Goal: Task Accomplishment & Management: Manage account settings

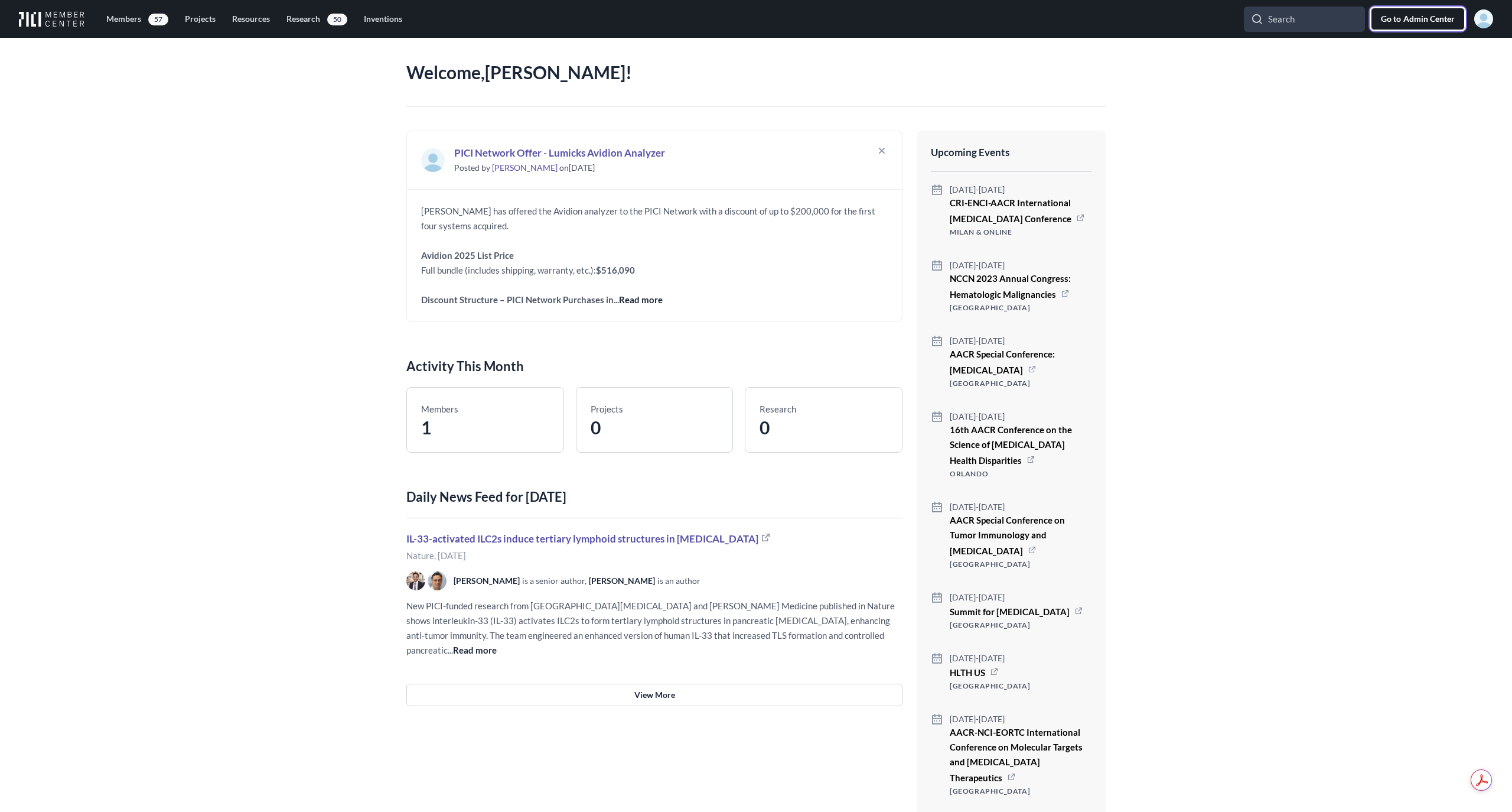
click at [1410, 18] on span "Admin Center" at bounding box center [1428, 19] width 52 height 12
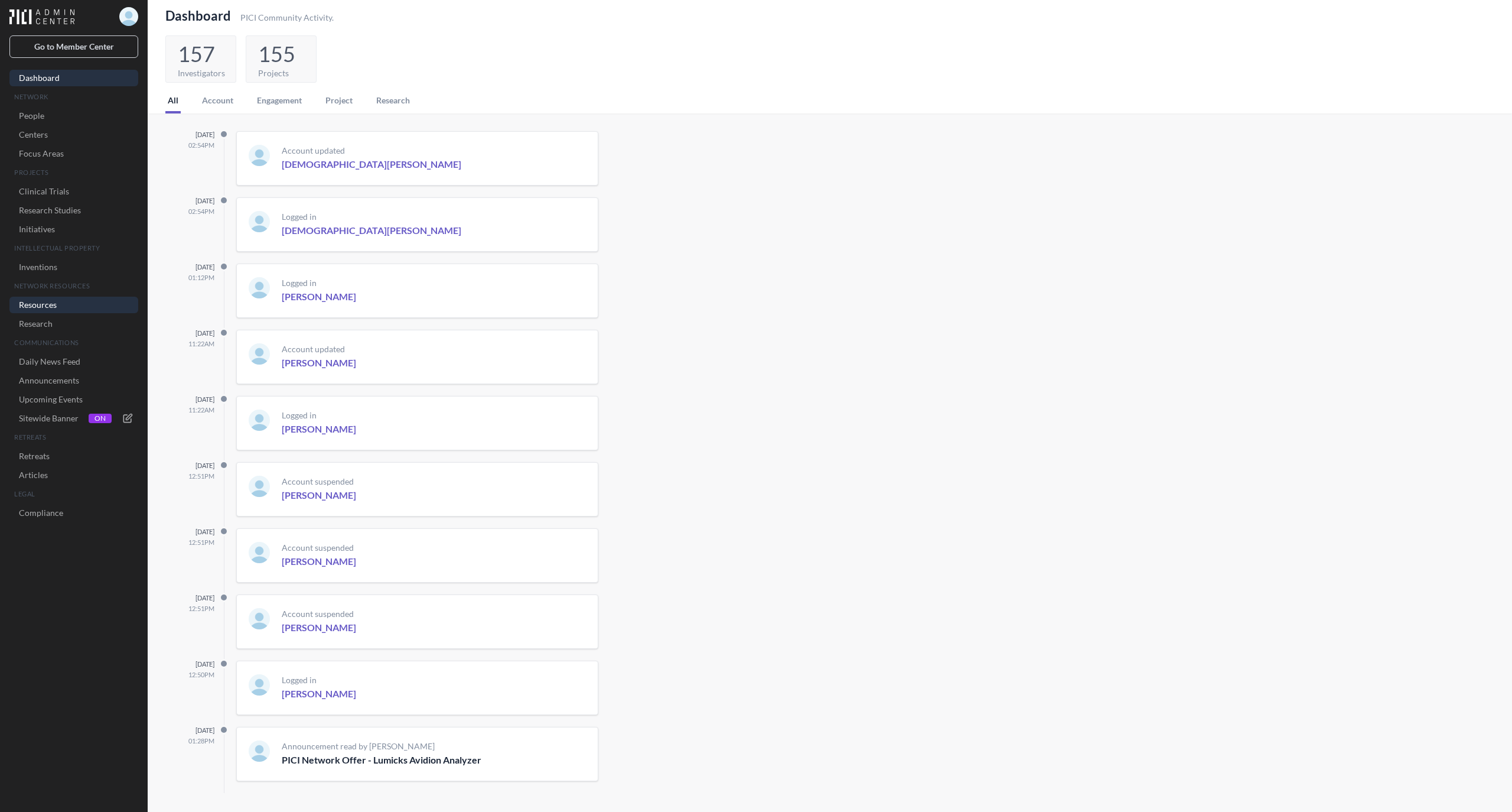
click at [46, 305] on link "Resources" at bounding box center [73, 305] width 129 height 17
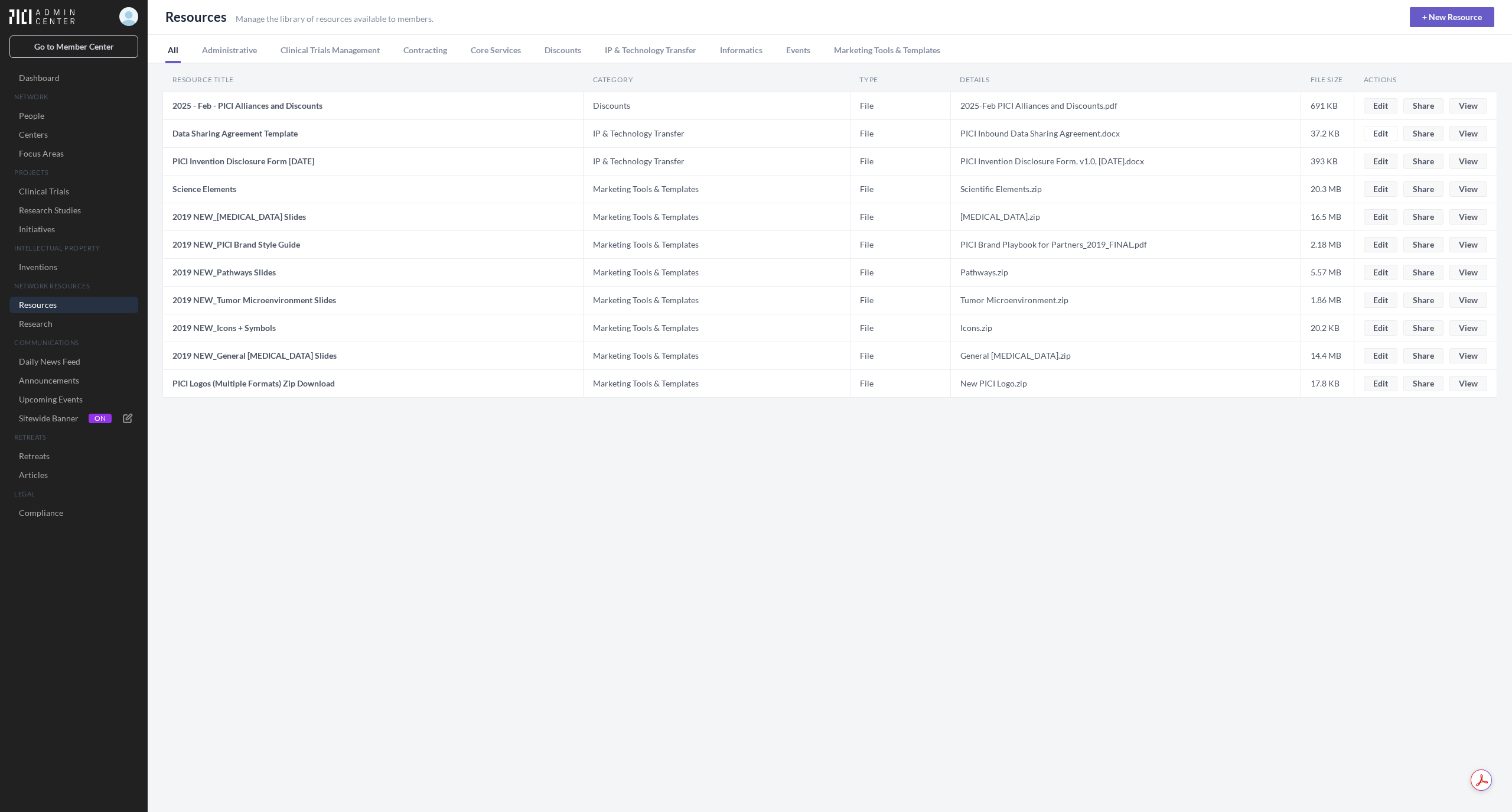
click at [1387, 131] on button "Edit" at bounding box center [1380, 134] width 34 height 15
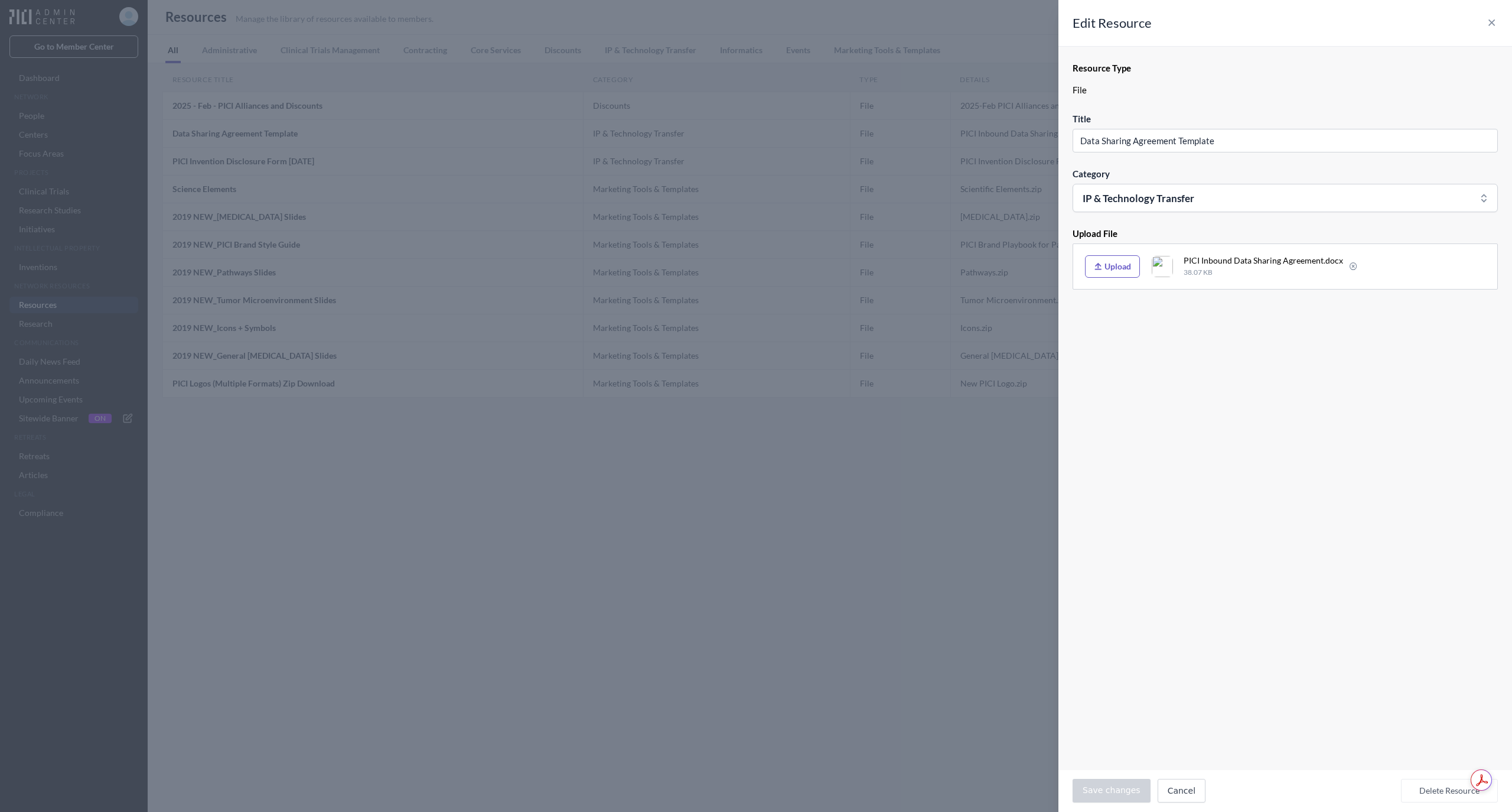
click at [1432, 788] on button "Delete Resource" at bounding box center [1449, 790] width 97 height 24
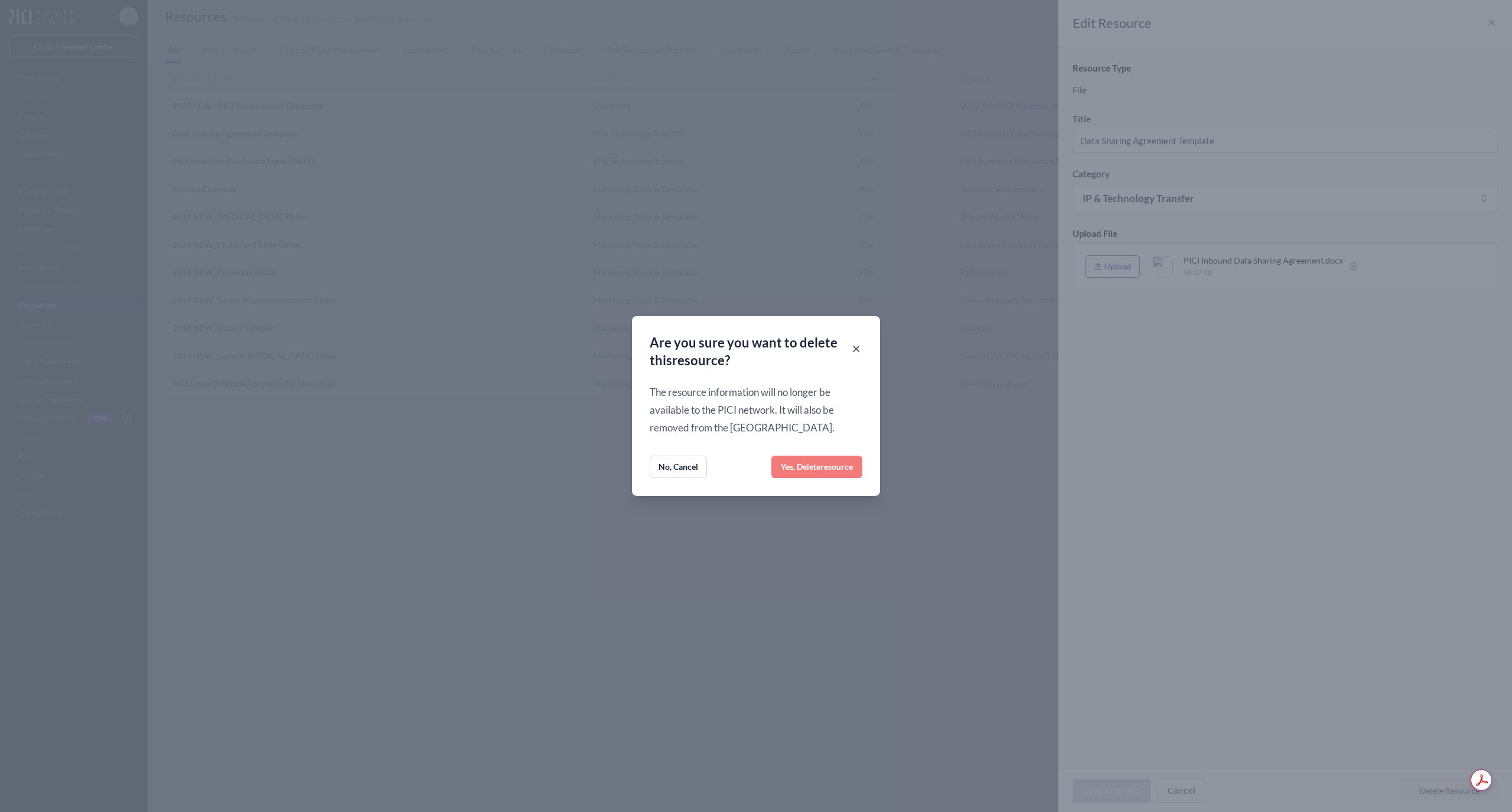
click at [828, 463] on span "resource" at bounding box center [836, 466] width 32 height 10
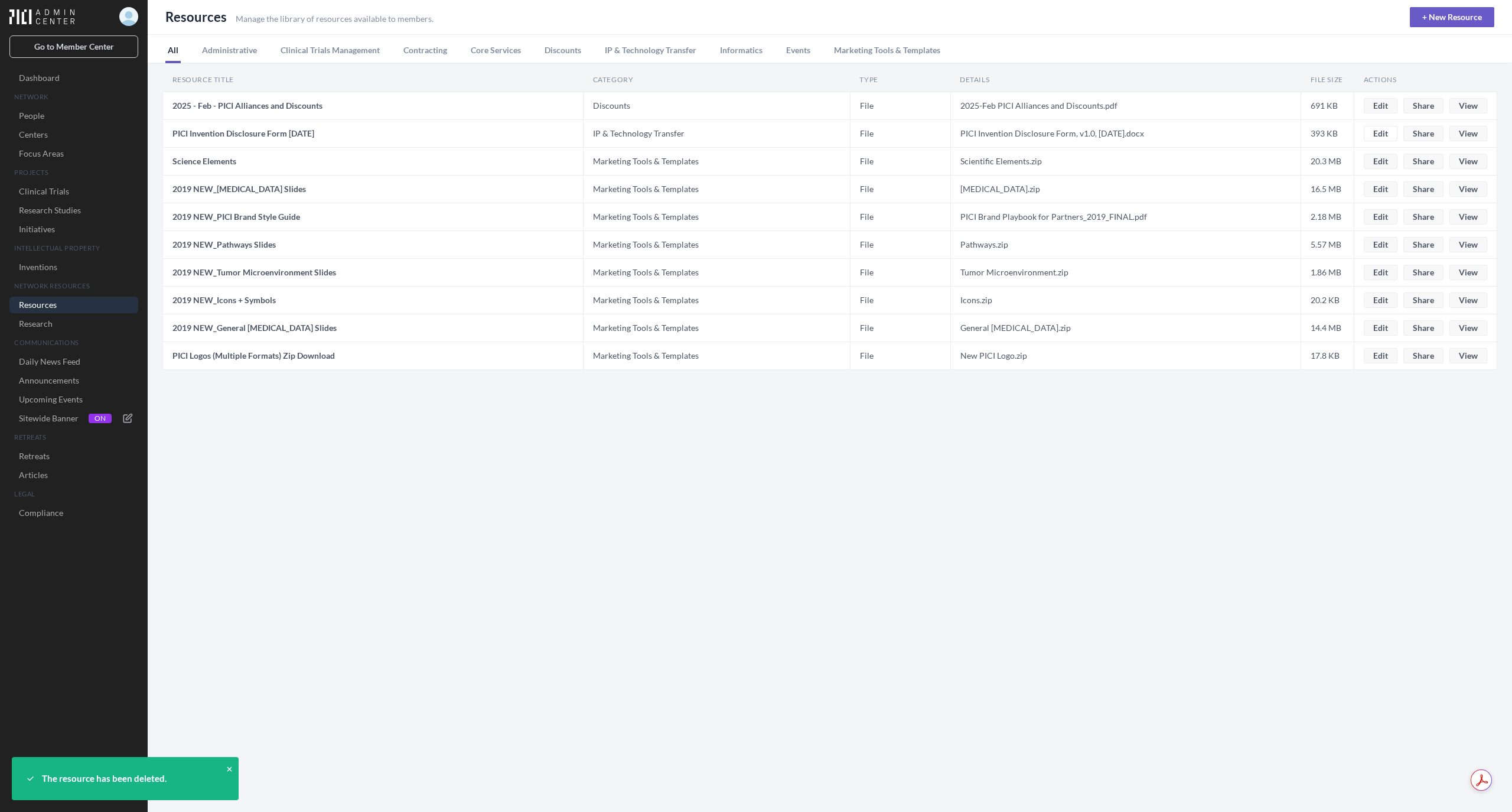
click at [1377, 131] on button "Edit" at bounding box center [1380, 134] width 34 height 15
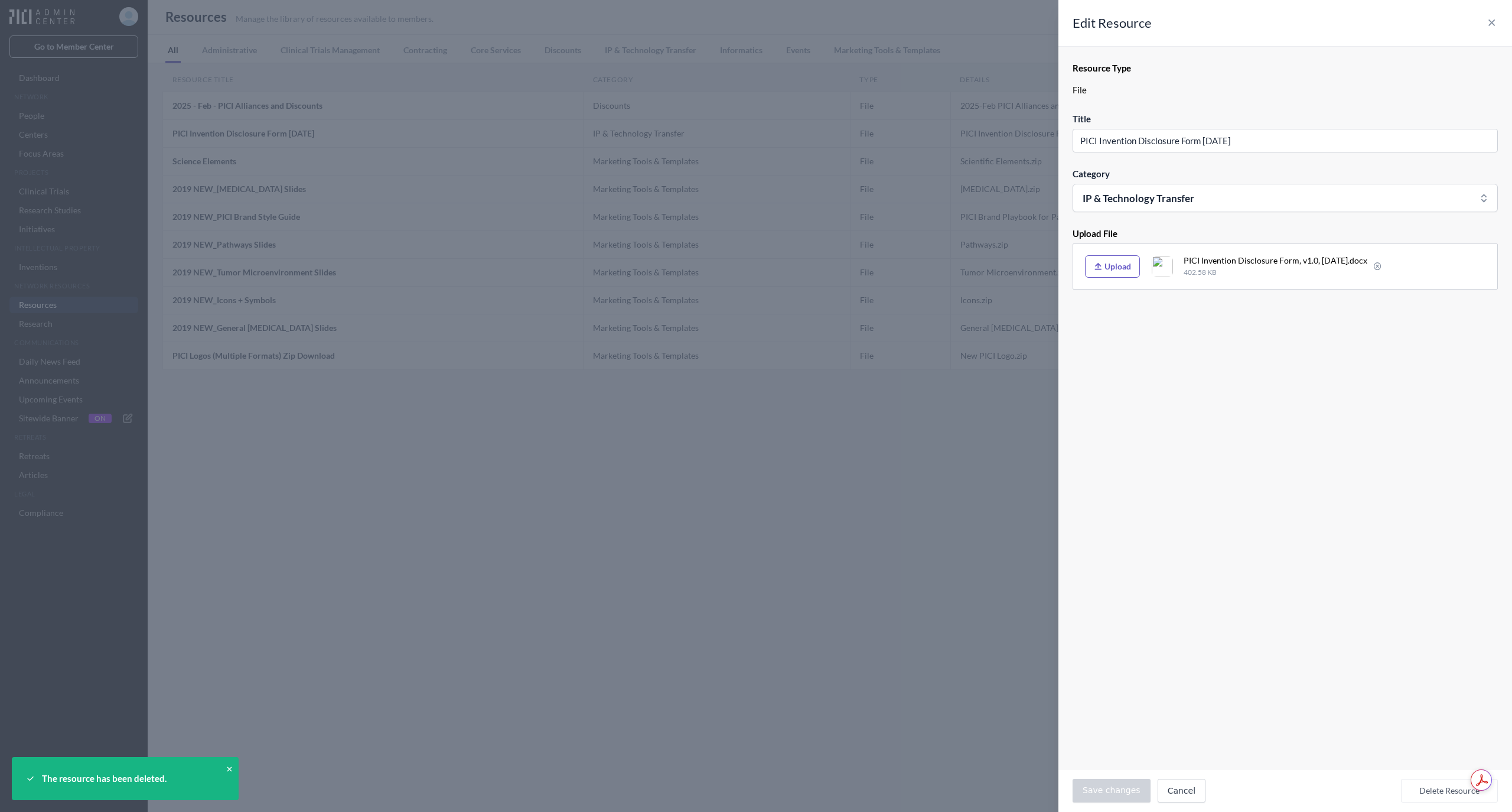
click at [1443, 787] on button "Delete Resource" at bounding box center [1449, 790] width 97 height 24
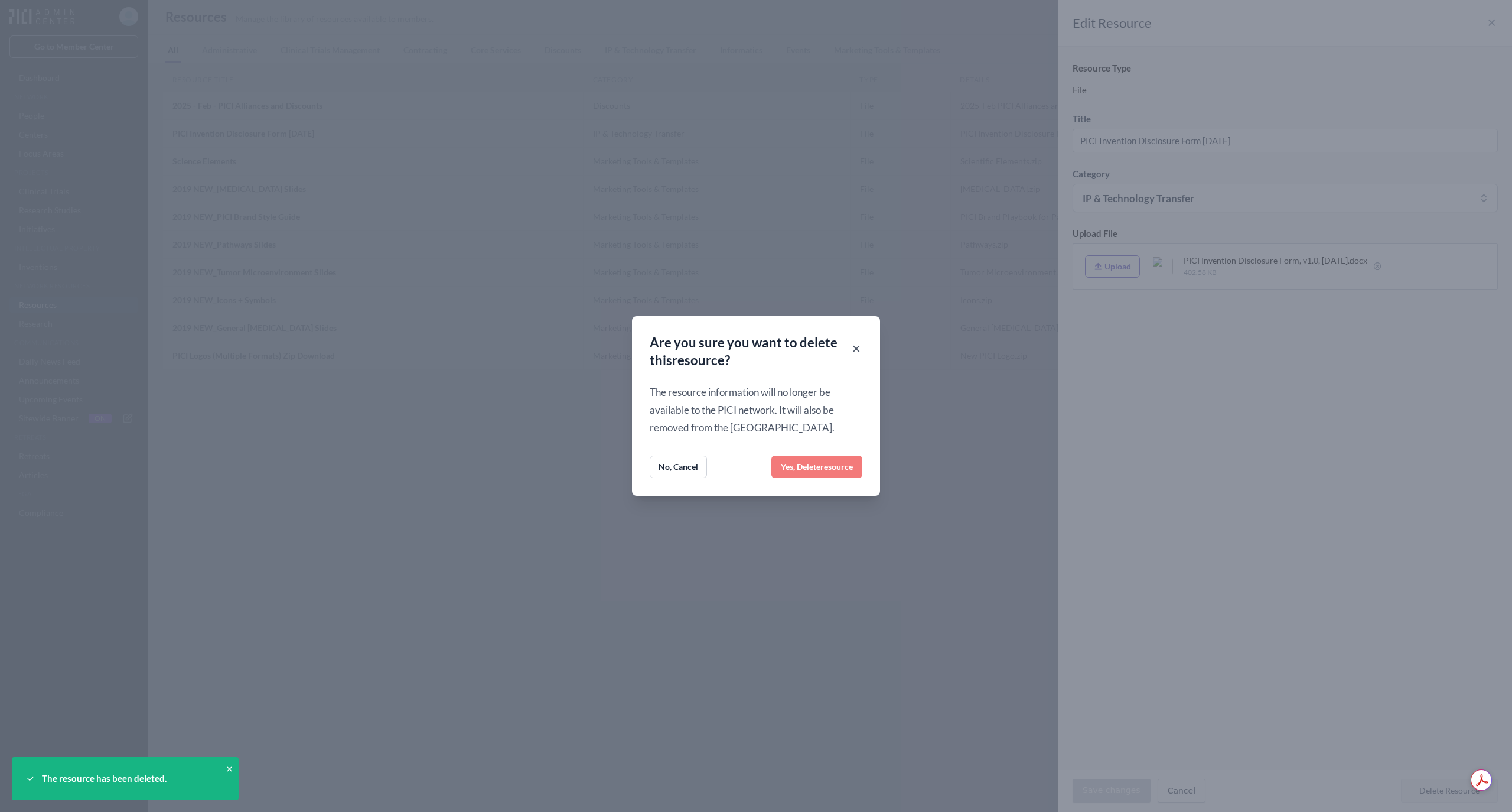
click at [825, 468] on span "resource" at bounding box center [836, 466] width 32 height 10
